Goal: Information Seeking & Learning: Learn about a topic

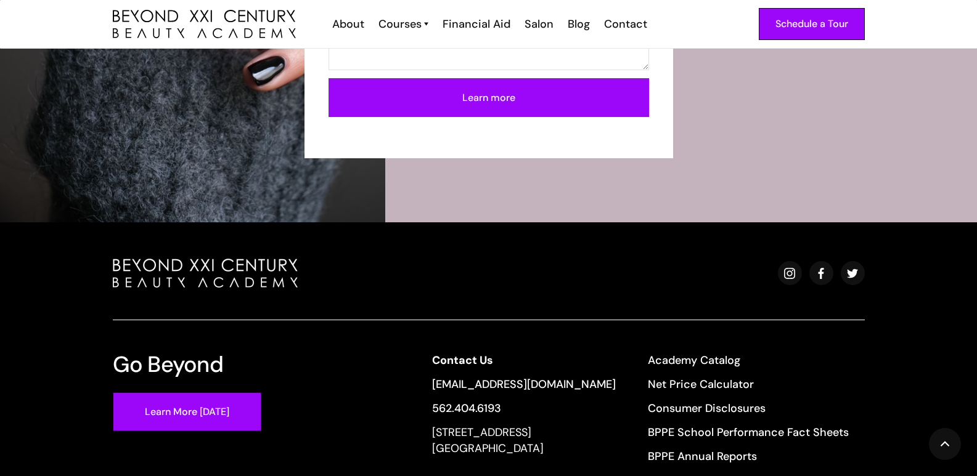
scroll to position [2501, 0]
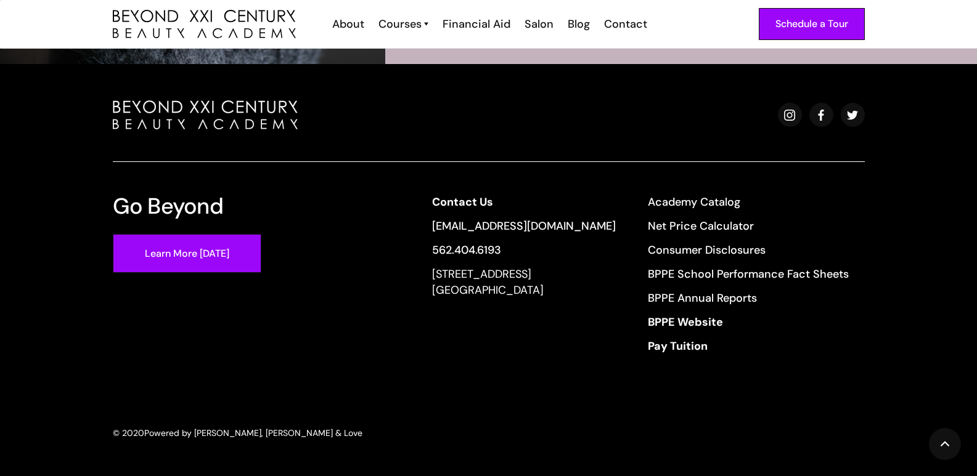
drag, startPoint x: 439, startPoint y: 276, endPoint x: 601, endPoint y: 298, distance: 163.6
click at [601, 298] on div "Contact Us info@beyondcosmo.com 562.404.6193 13640 Imperial Highway, Suite 6,7,…" at bounding box center [640, 278] width 449 height 168
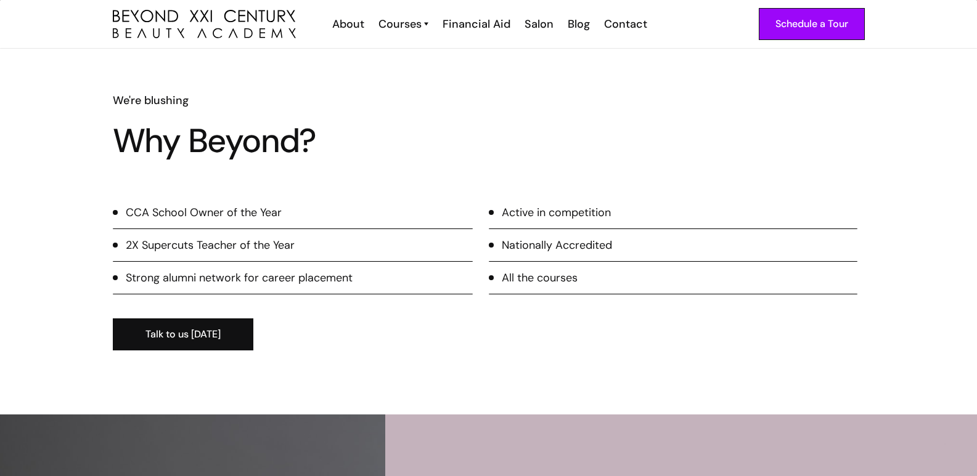
scroll to position [1541, 0]
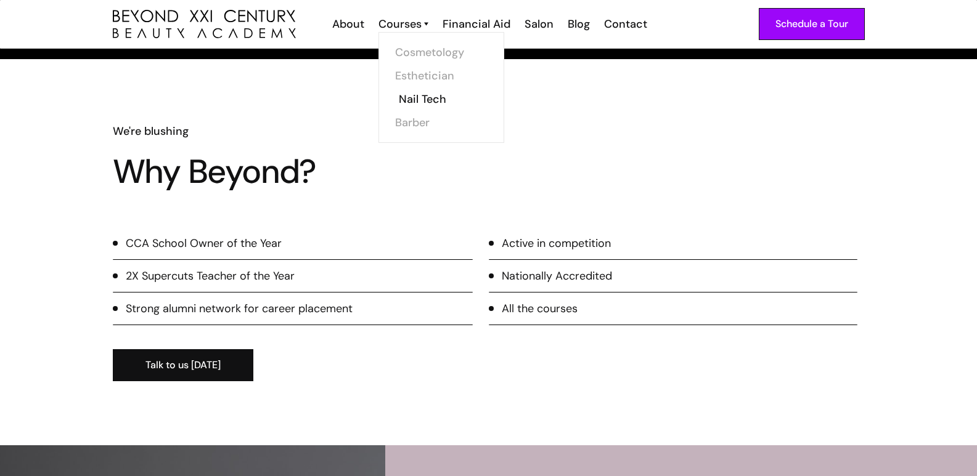
click at [433, 100] on link "Nail Tech" at bounding box center [445, 99] width 92 height 23
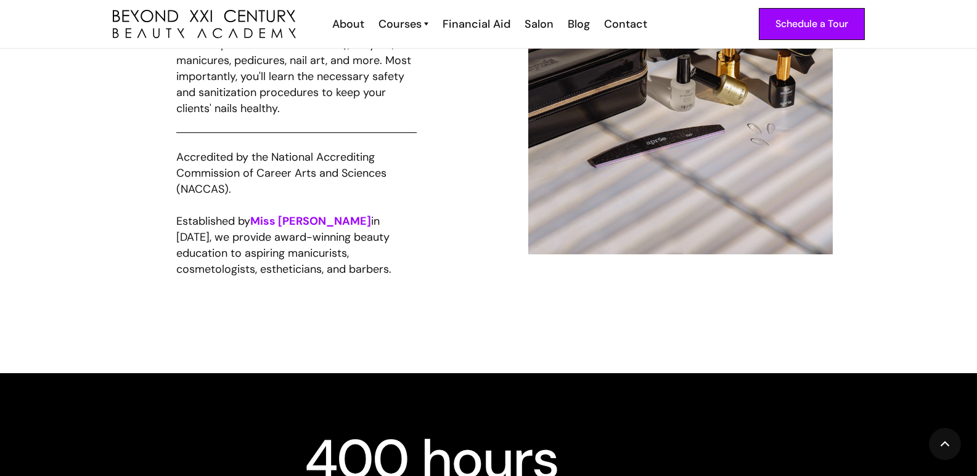
scroll to position [863, 0]
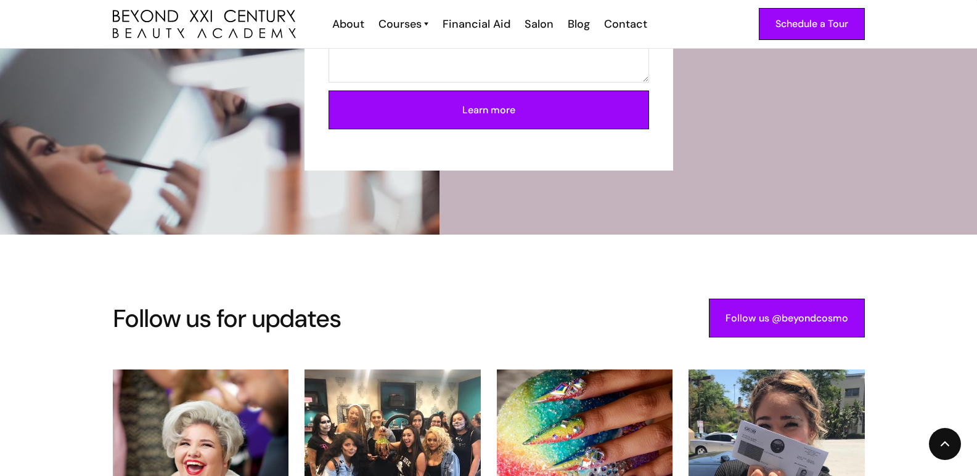
scroll to position [2527, 0]
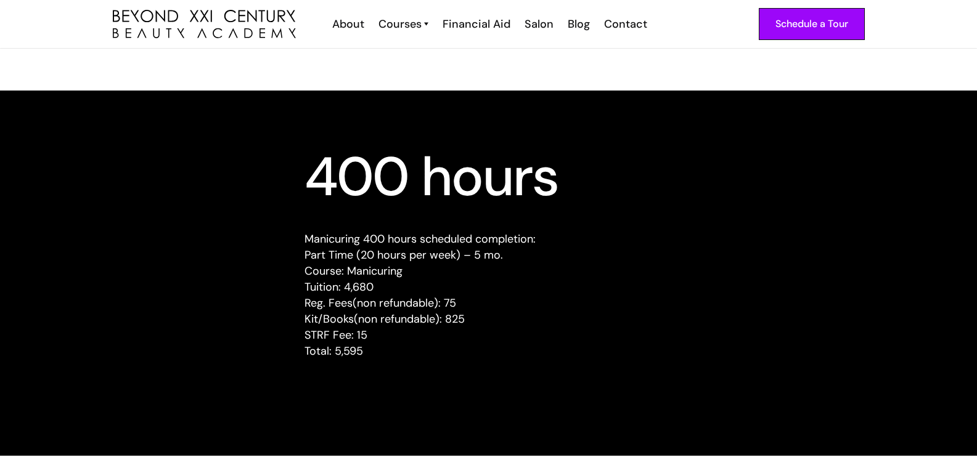
scroll to position [960, 0]
